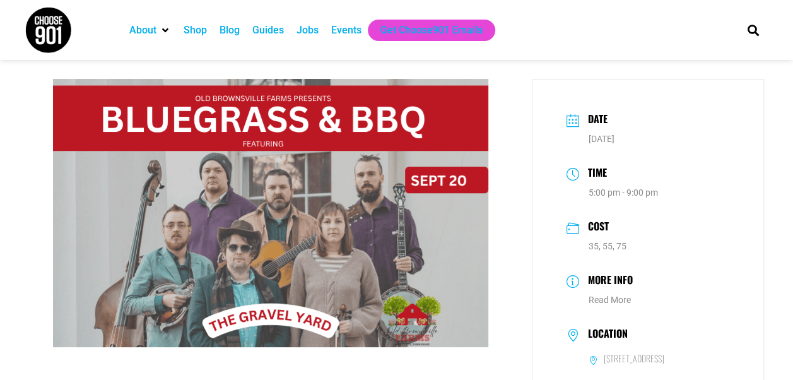
click at [231, 26] on div "Blog" at bounding box center [229, 30] width 20 height 15
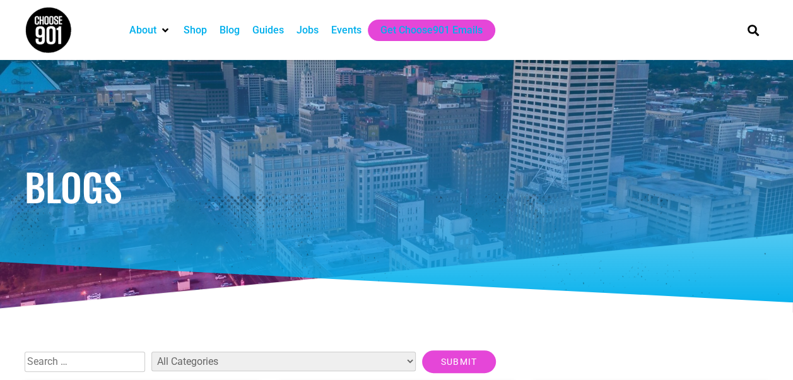
drag, startPoint x: 661, startPoint y: 139, endPoint x: 612, endPoint y: 216, distance: 91.3
click at [612, 216] on div "Blogs" at bounding box center [396, 186] width 757 height 252
click at [194, 30] on div "Shop" at bounding box center [195, 30] width 23 height 15
click at [311, 32] on div "Jobs" at bounding box center [307, 30] width 22 height 15
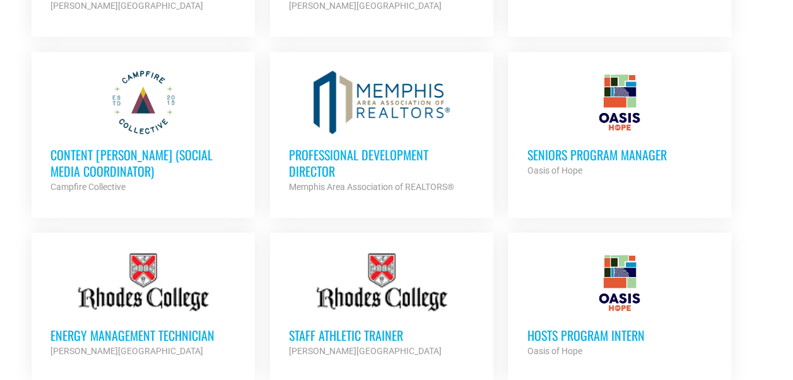
scroll to position [642, 0]
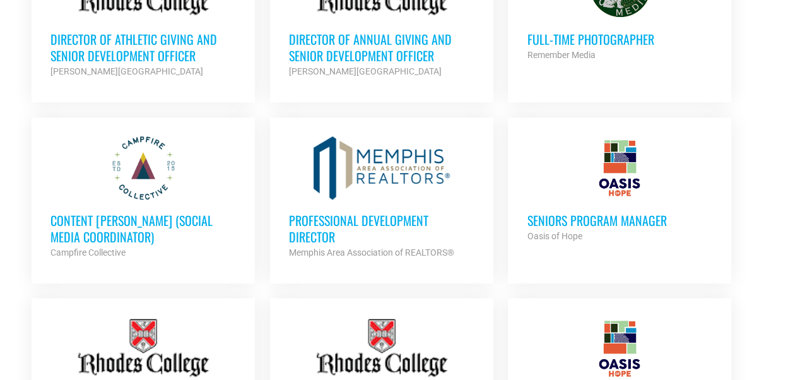
click at [387, 216] on h3 "Professional Development Director" at bounding box center [381, 228] width 185 height 33
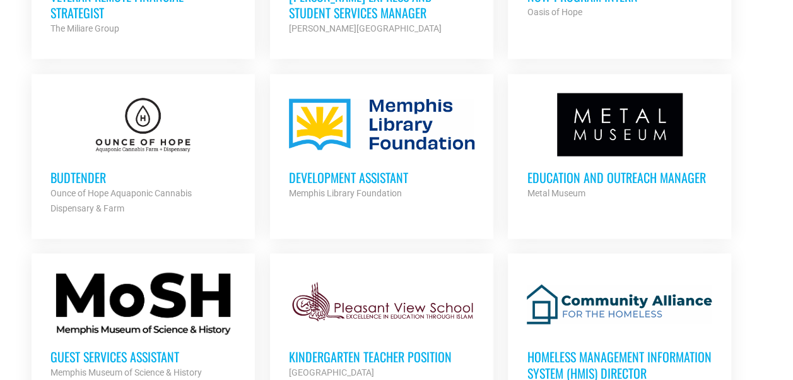
scroll to position [1203, 0]
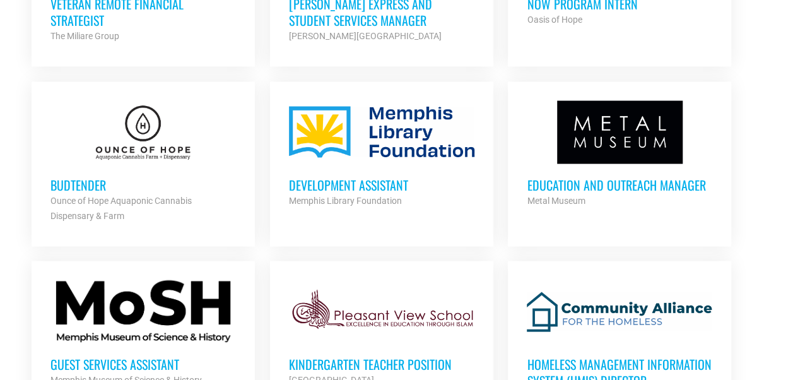
click at [657, 179] on h3 "Education and Outreach Manager" at bounding box center [619, 185] width 185 height 16
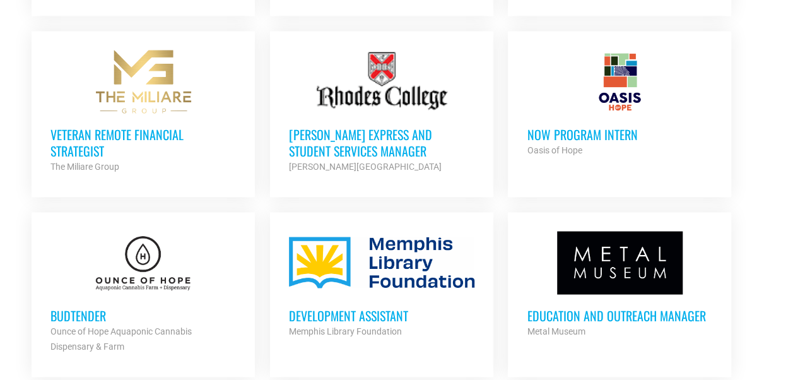
scroll to position [1068, 0]
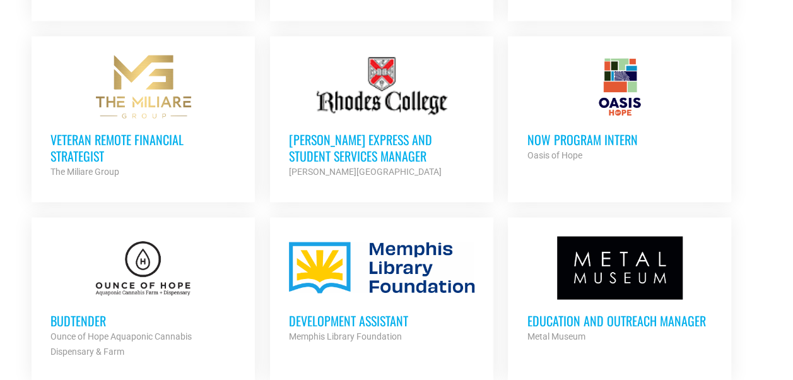
click at [352, 135] on h3 "[PERSON_NAME] Express and Student Services Manager" at bounding box center [381, 147] width 185 height 33
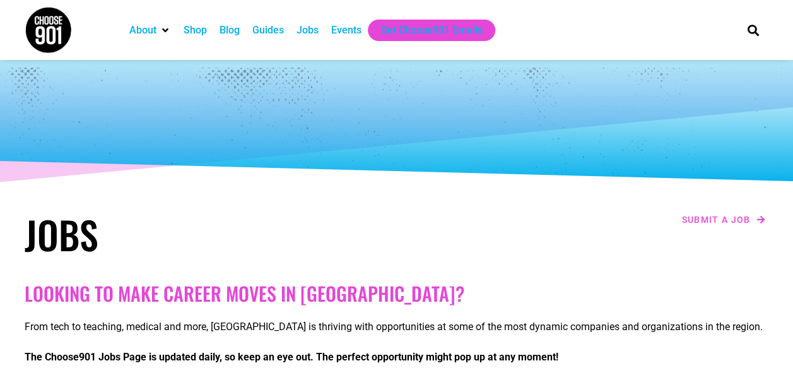
click at [280, 28] on div "Guides" at bounding box center [268, 30] width 32 height 15
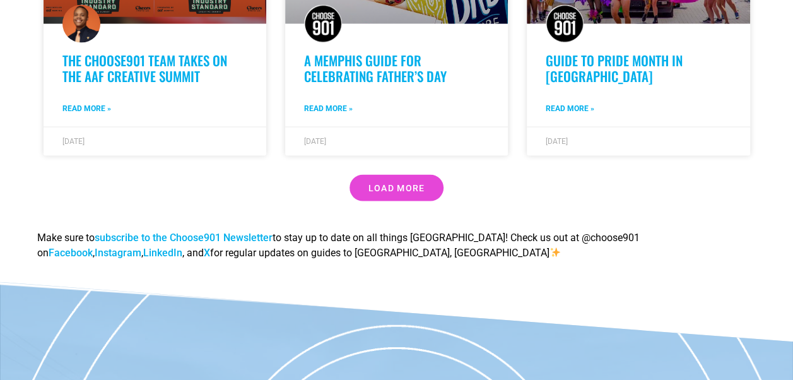
scroll to position [1132, 0]
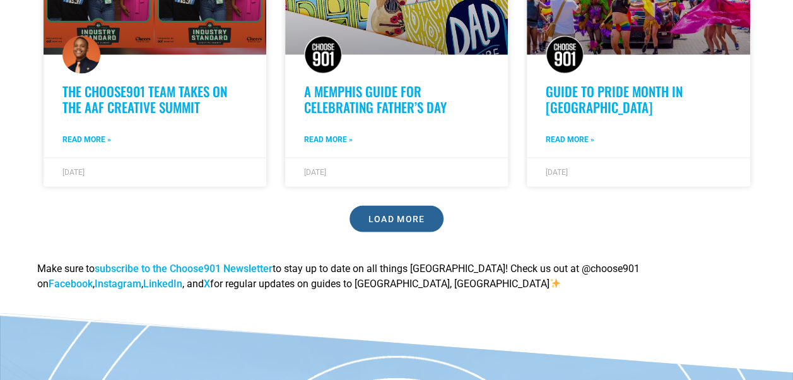
click at [420, 217] on span "Load More" at bounding box center [396, 218] width 57 height 9
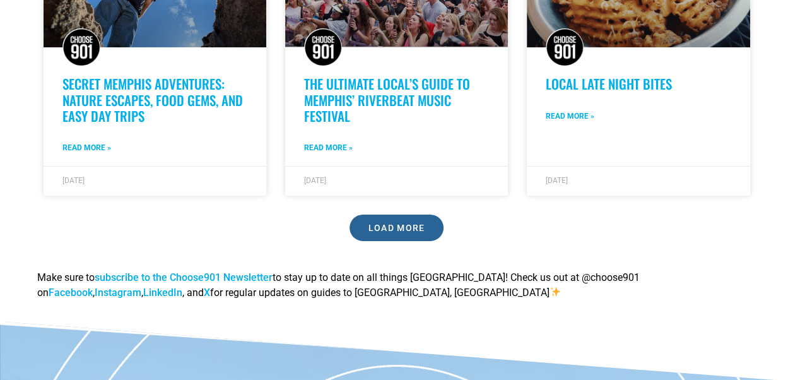
scroll to position [2107, 0]
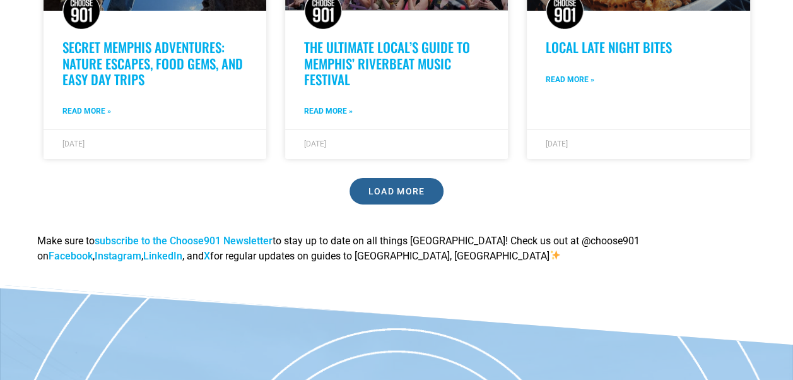
click at [402, 185] on link "Load More" at bounding box center [396, 191] width 95 height 26
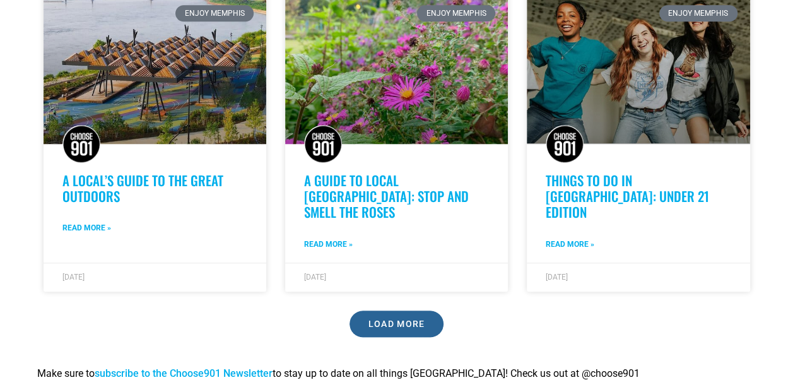
scroll to position [2940, 0]
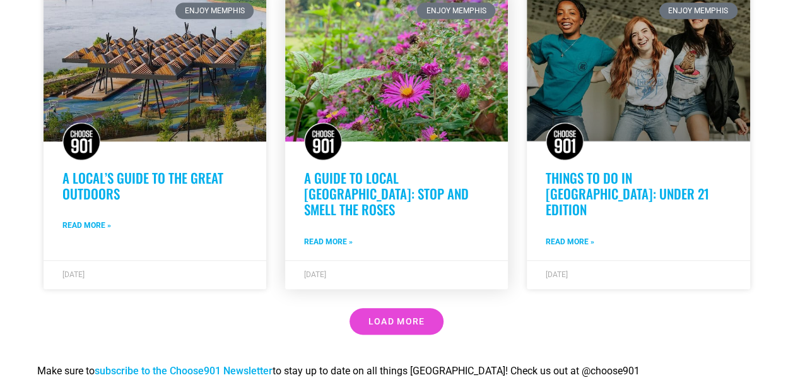
click at [382, 184] on link "A Guide to Local [GEOGRAPHIC_DATA]: Stop and Smell the Roses" at bounding box center [386, 193] width 165 height 51
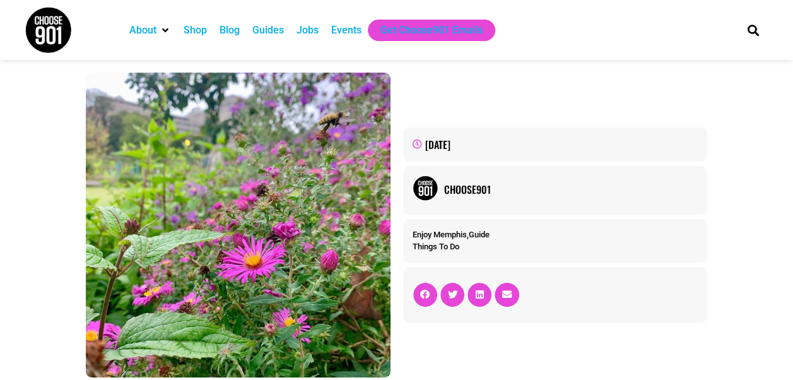
click at [347, 32] on div "Events" at bounding box center [346, 30] width 30 height 15
